Goal: Obtain resource: Obtain resource

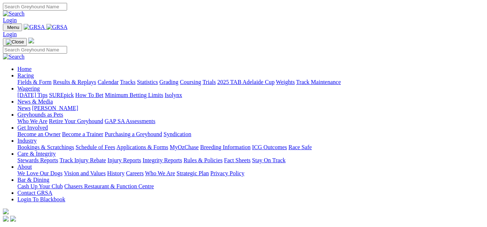
click at [21, 79] on link "Fields & Form" at bounding box center [34, 82] width 34 height 6
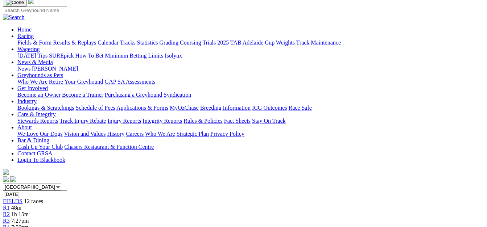
scroll to position [54, 0]
